Goal: Navigation & Orientation: Find specific page/section

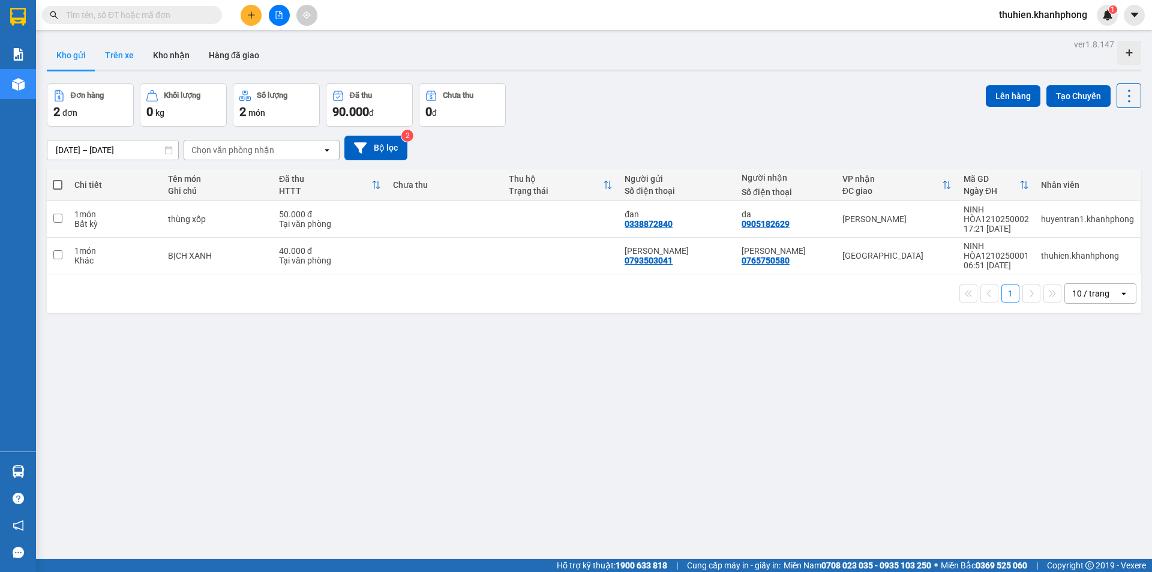
click at [131, 52] on button "Trên xe" at bounding box center [119, 55] width 48 height 29
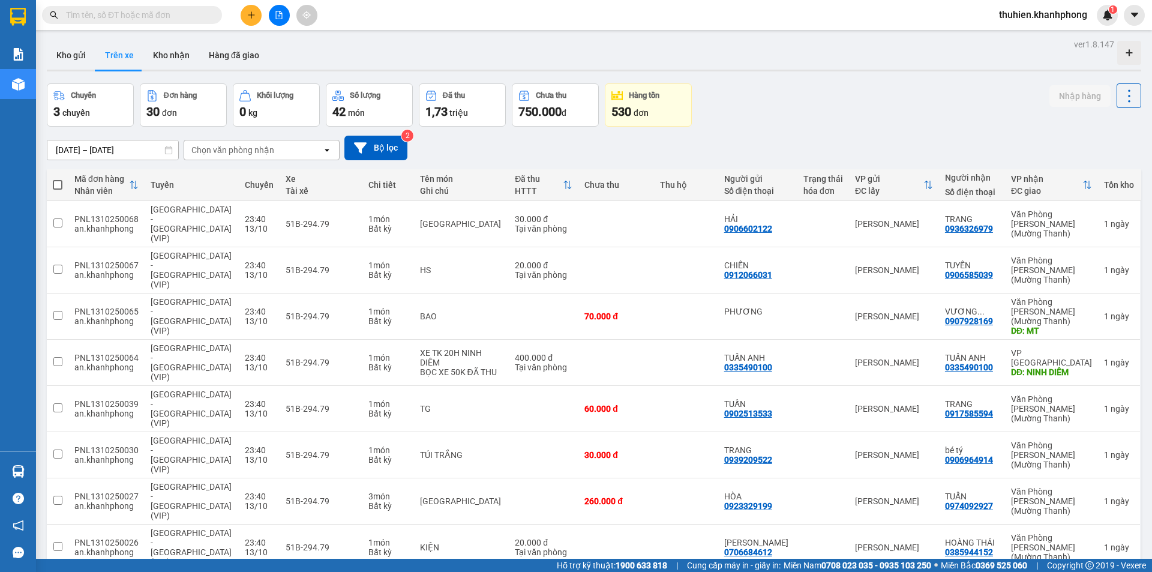
click at [229, 142] on div "Chọn văn phòng nhận" at bounding box center [253, 149] width 138 height 19
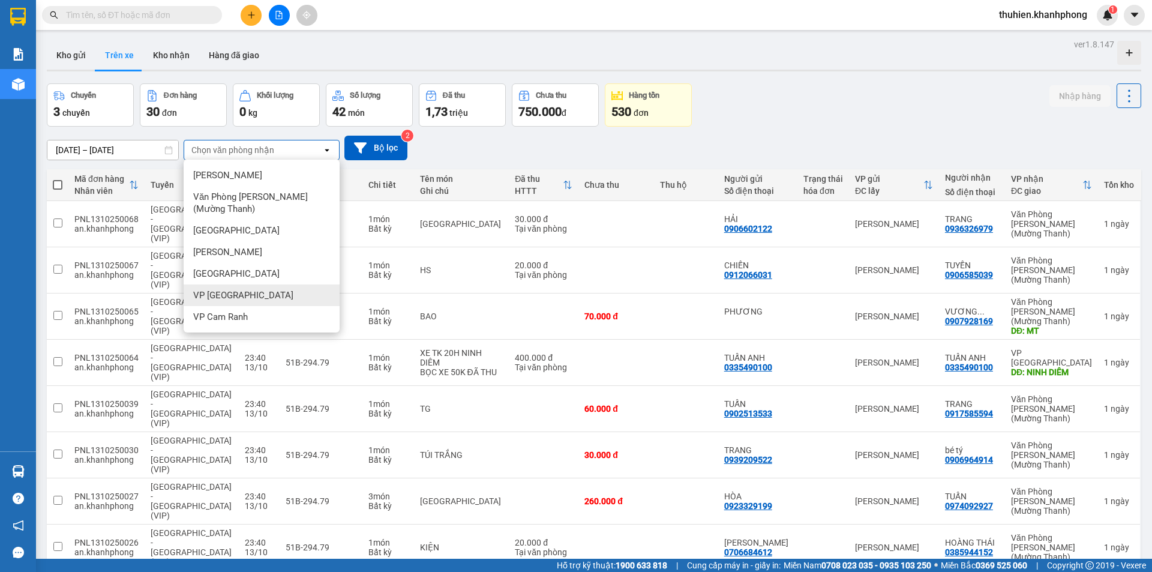
click at [249, 291] on div "VP [GEOGRAPHIC_DATA]" at bounding box center [262, 295] width 156 height 22
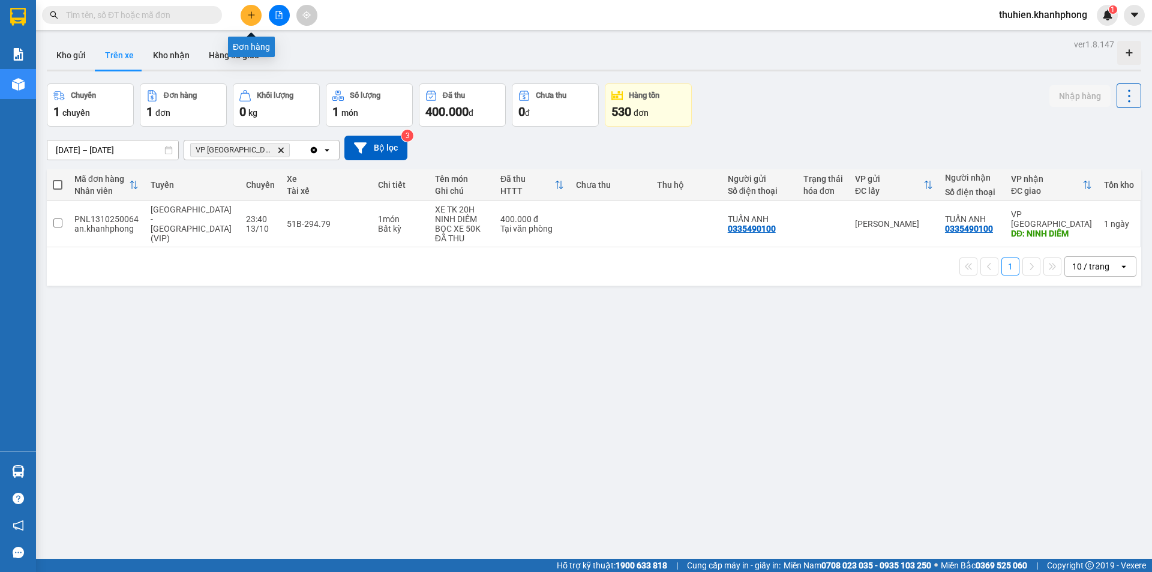
click at [251, 11] on icon "plus" at bounding box center [251, 15] width 8 height 8
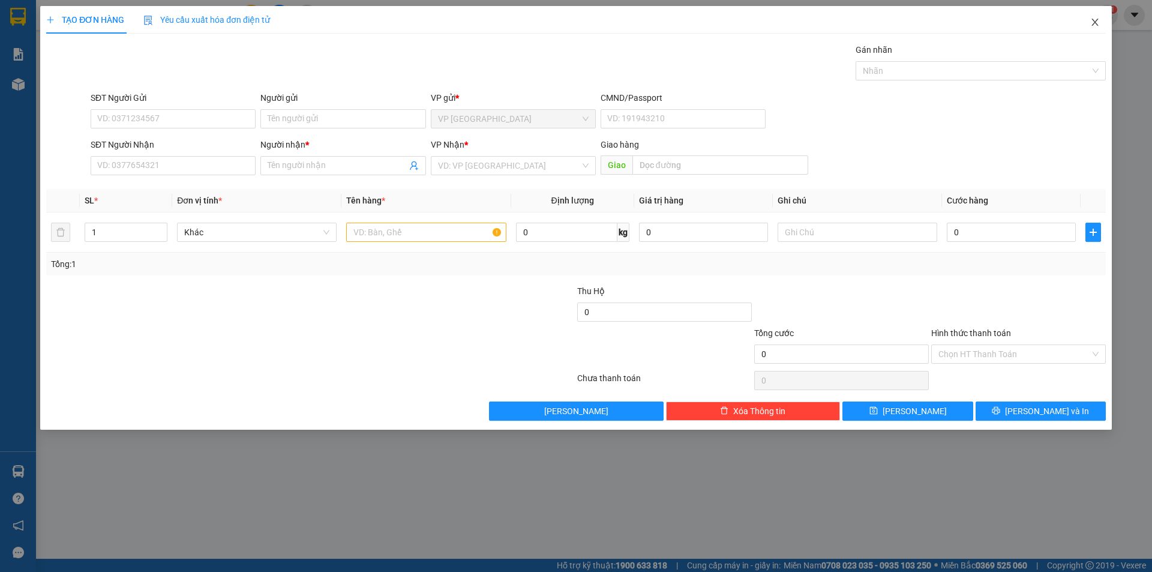
click at [1096, 20] on icon "close" at bounding box center [1095, 22] width 10 height 10
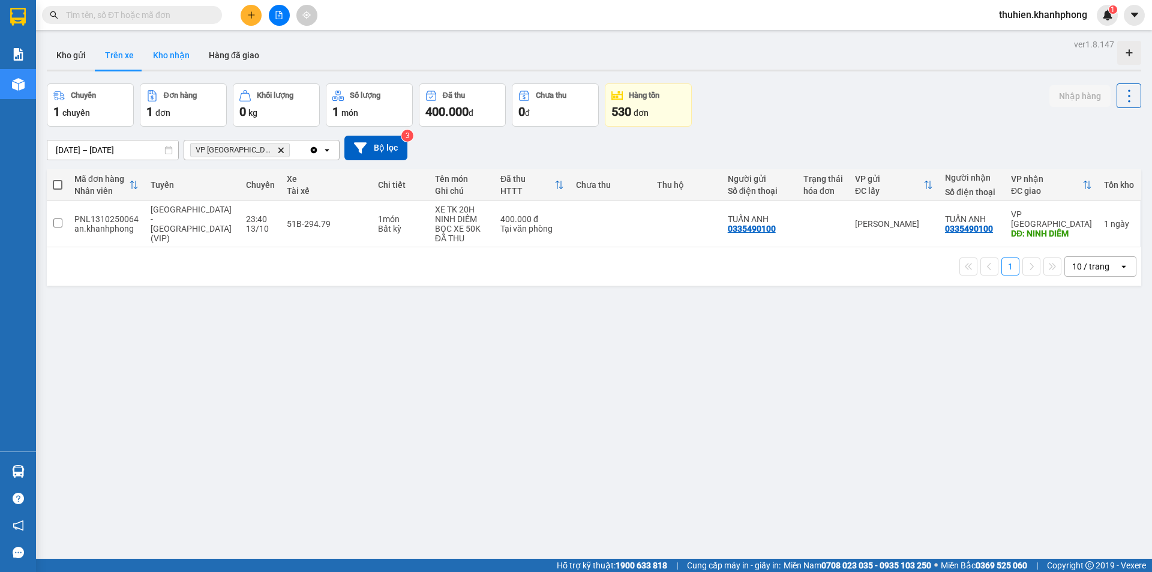
click at [177, 48] on button "Kho nhận" at bounding box center [171, 55] width 56 height 29
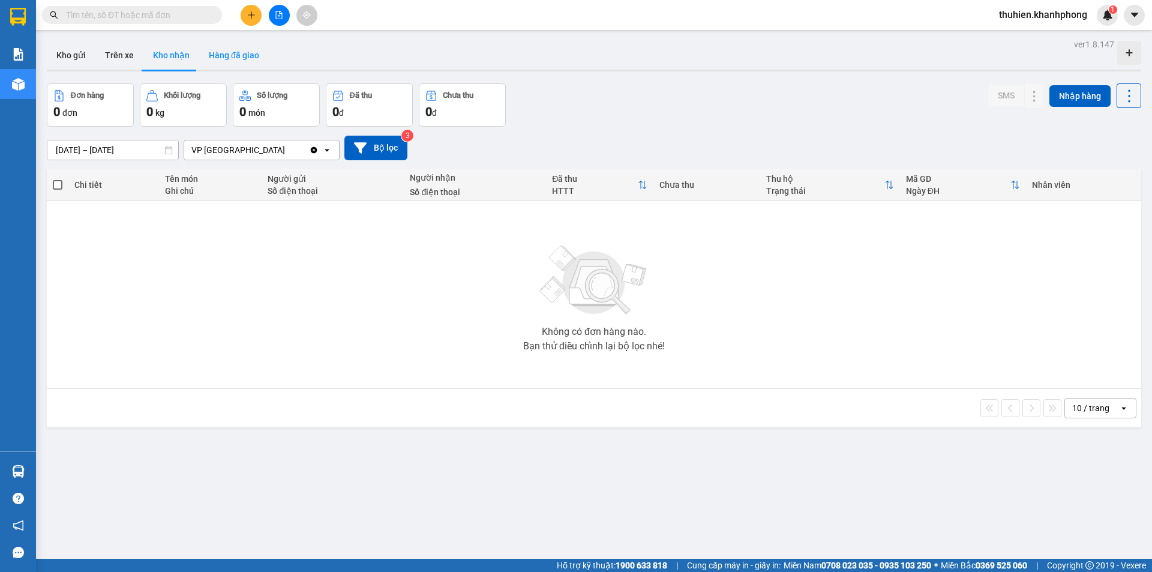
click at [234, 59] on button "Hàng đã giao" at bounding box center [234, 55] width 70 height 29
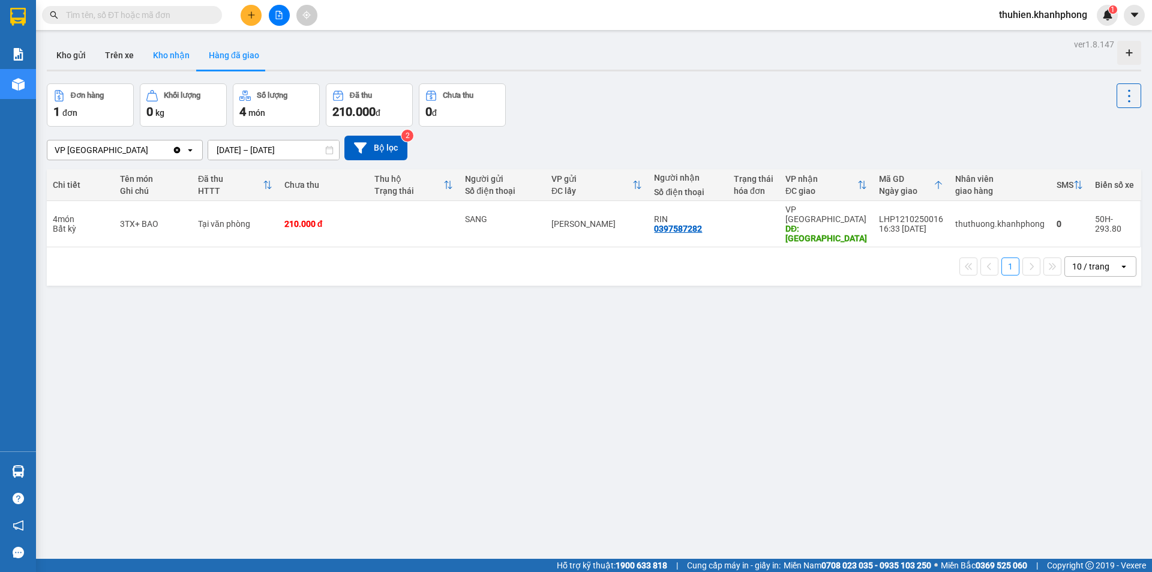
click at [150, 58] on button "Kho nhận" at bounding box center [171, 55] width 56 height 29
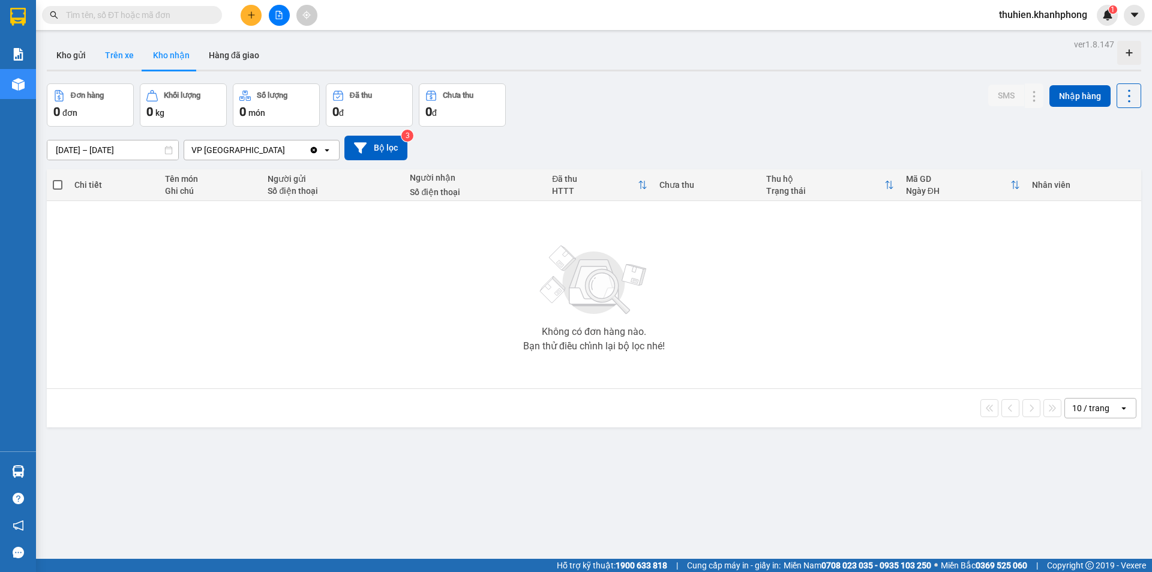
click at [110, 57] on button "Trên xe" at bounding box center [119, 55] width 48 height 29
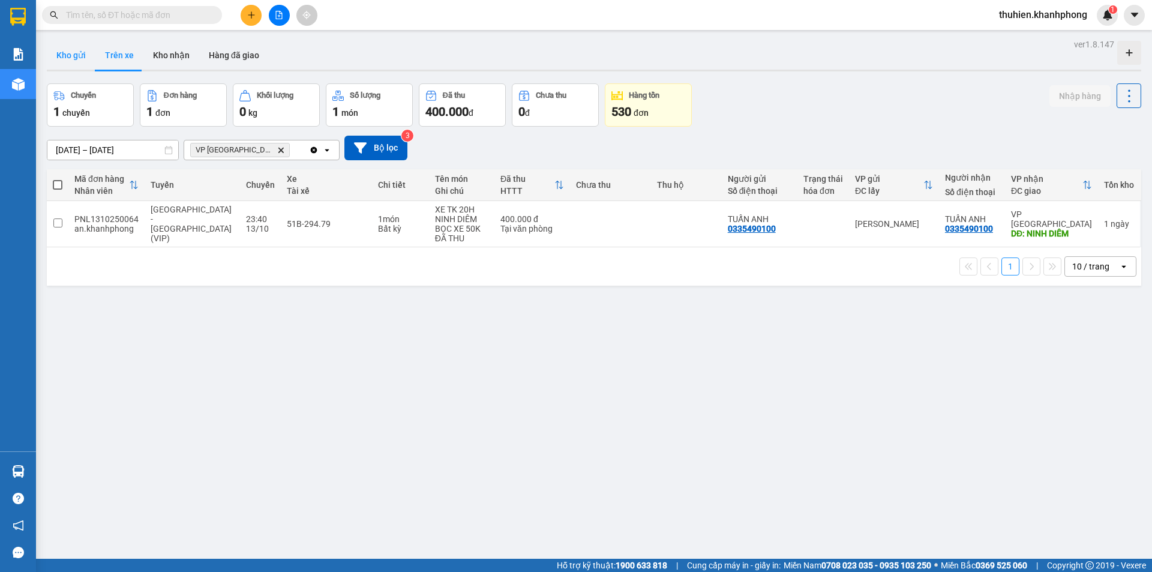
click at [70, 56] on button "Kho gửi" at bounding box center [71, 55] width 49 height 29
